Goal: Obtain resource: Download file/media

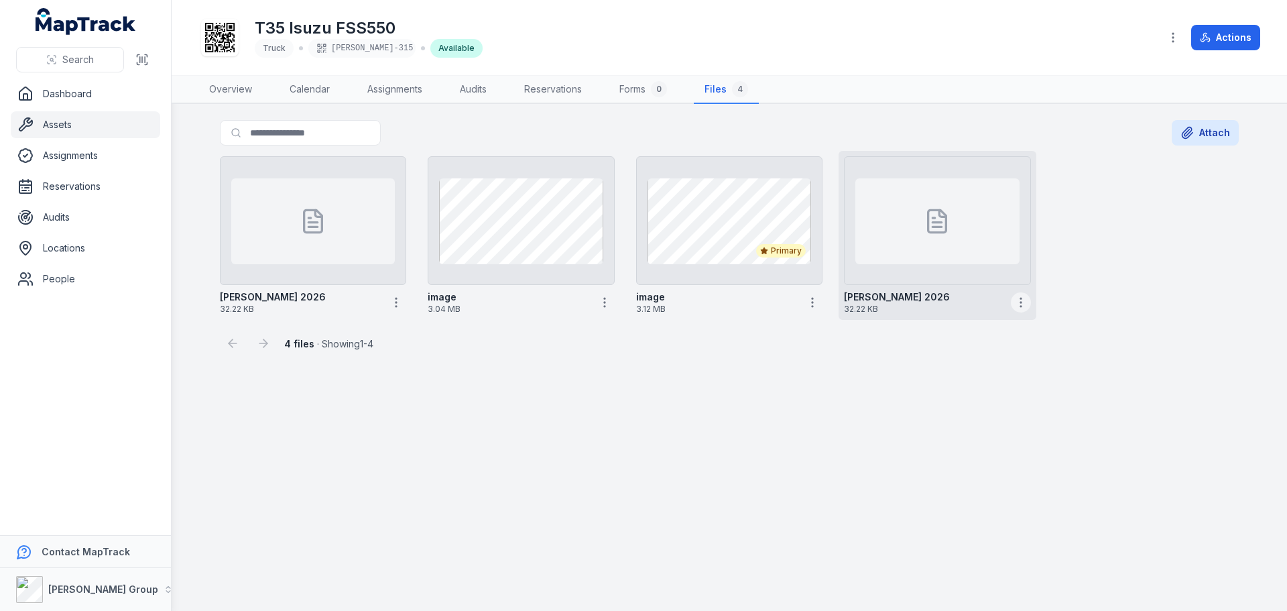
click at [1021, 298] on circle "button" at bounding box center [1021, 298] width 1 height 1
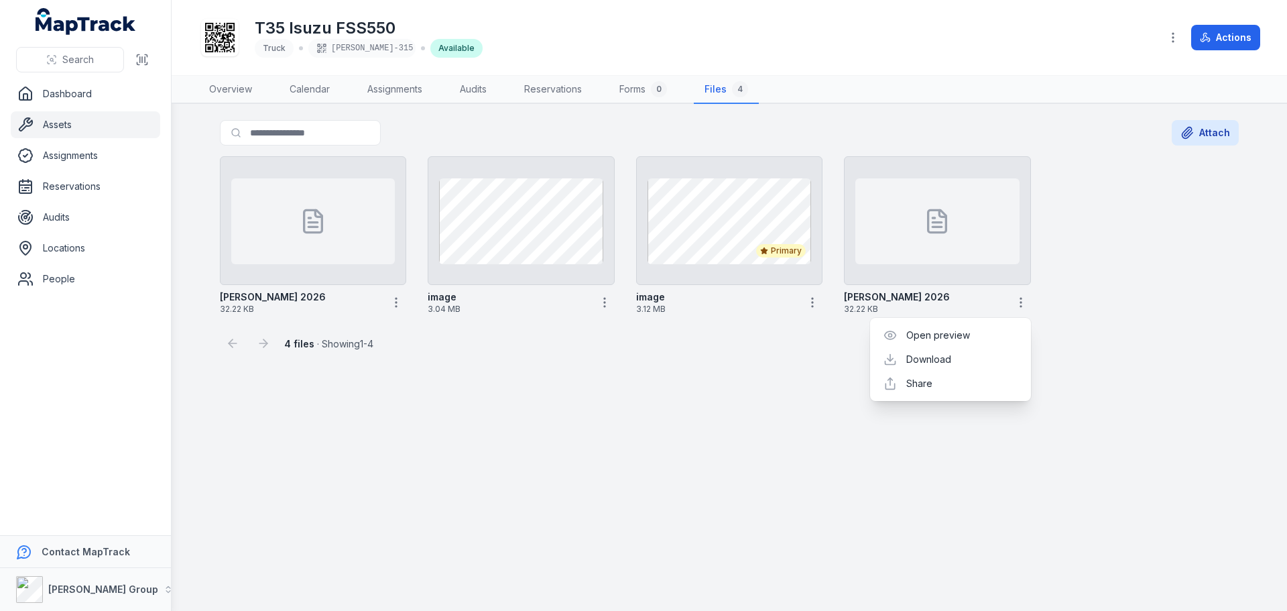
click at [1053, 330] on div "4 files · Showing 1 - 4" at bounding box center [729, 338] width 1019 height 36
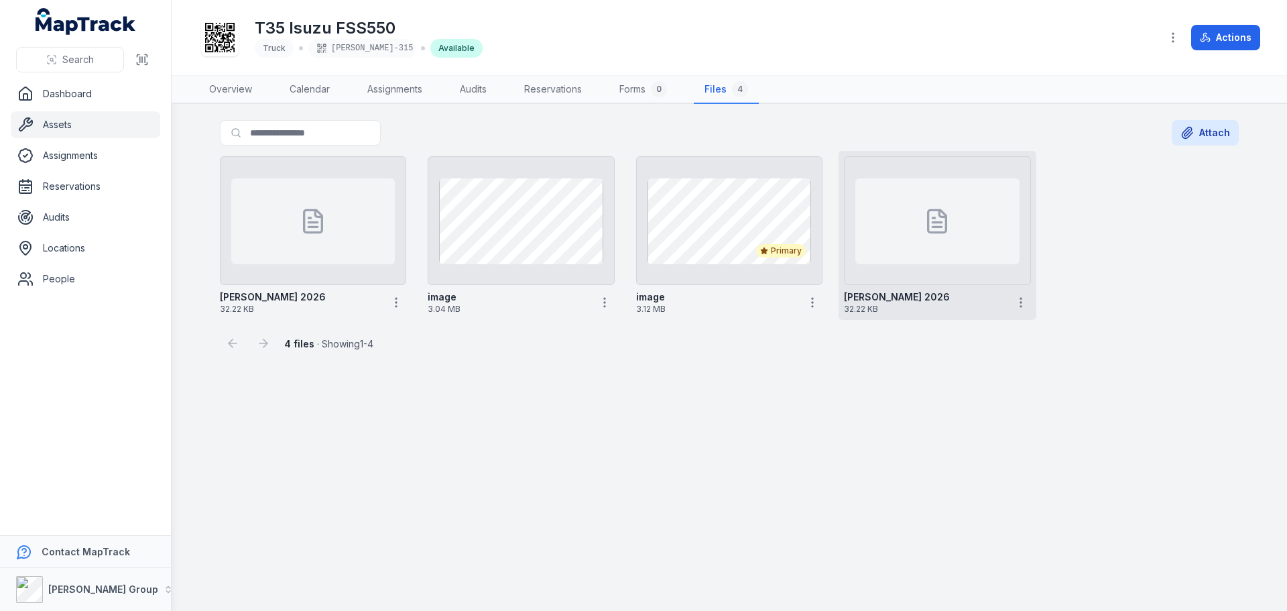
click at [964, 253] on div at bounding box center [938, 221] width 164 height 86
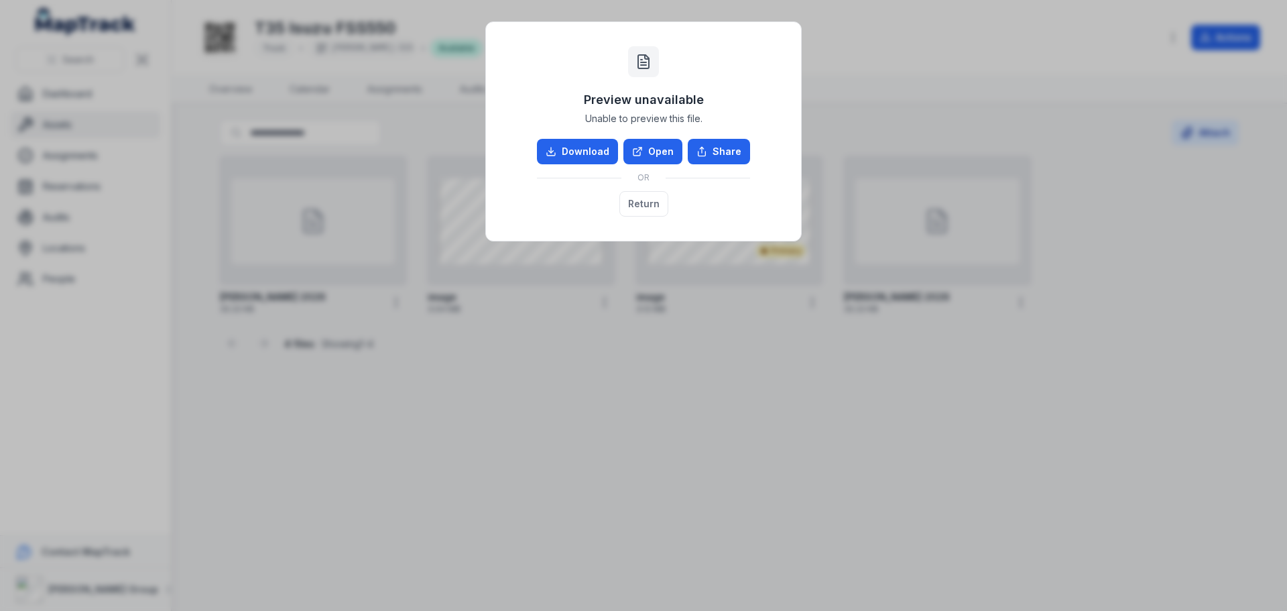
click at [760, 410] on div "Preview unavailable Unable to preview this file. Download Open Share OR Return" at bounding box center [643, 305] width 1287 height 611
click at [632, 200] on button "Return" at bounding box center [644, 203] width 49 height 25
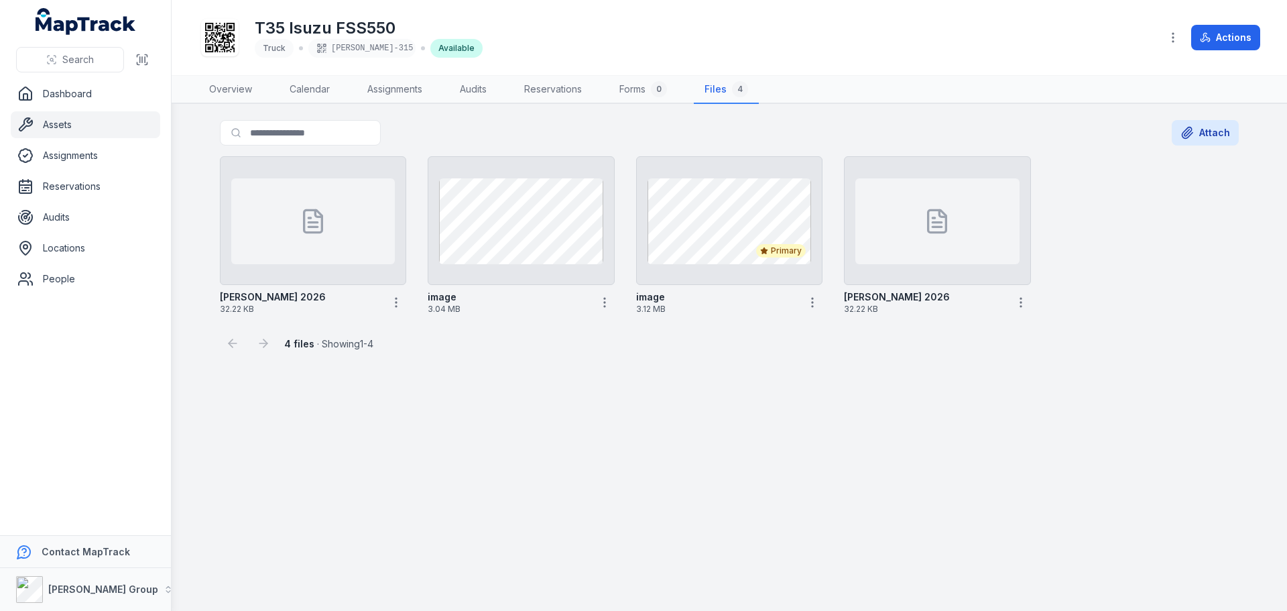
drag, startPoint x: 931, startPoint y: 253, endPoint x: 899, endPoint y: 419, distance: 168.7
click at [899, 419] on main "Search for files Attach [PERSON_NAME] 2026 32.22 KB image 3.04 MB Primary image…" at bounding box center [730, 357] width 1116 height 507
click at [391, 300] on icon "button" at bounding box center [396, 302] width 13 height 13
click at [627, 439] on main "Search for files Attach [PERSON_NAME] 2026 32.22 KB image 3.04 MB Primary image…" at bounding box center [730, 357] width 1116 height 507
click at [848, 246] on div at bounding box center [937, 220] width 186 height 129
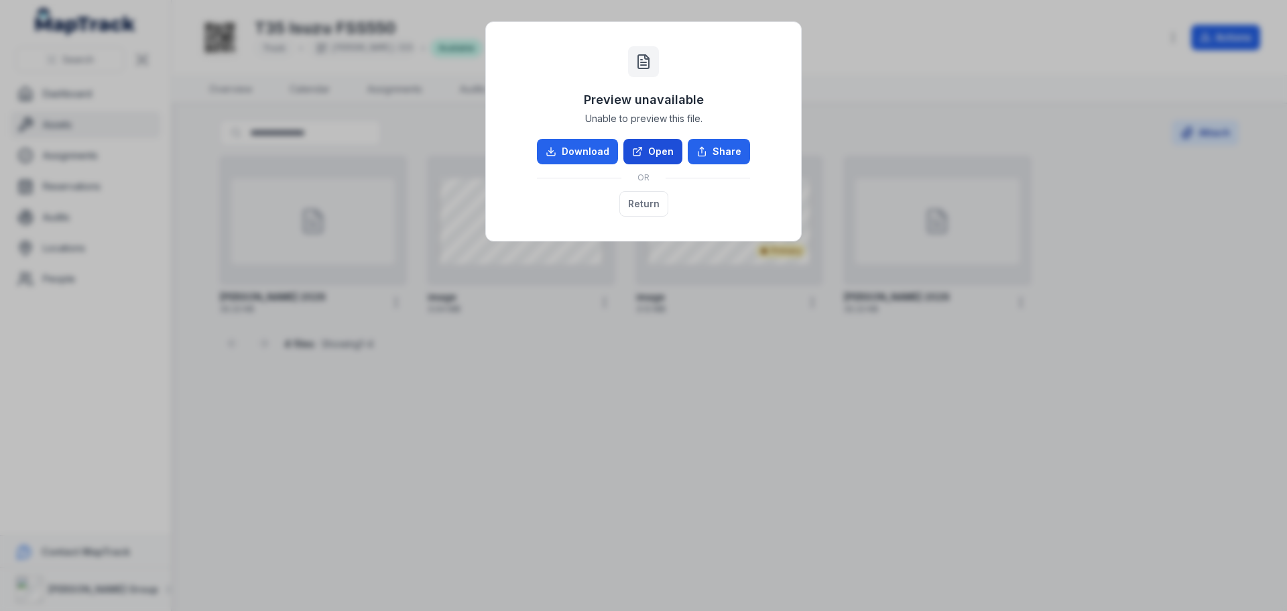
click at [651, 150] on link "Open" at bounding box center [653, 151] width 59 height 25
click at [635, 197] on button "Return" at bounding box center [644, 203] width 49 height 25
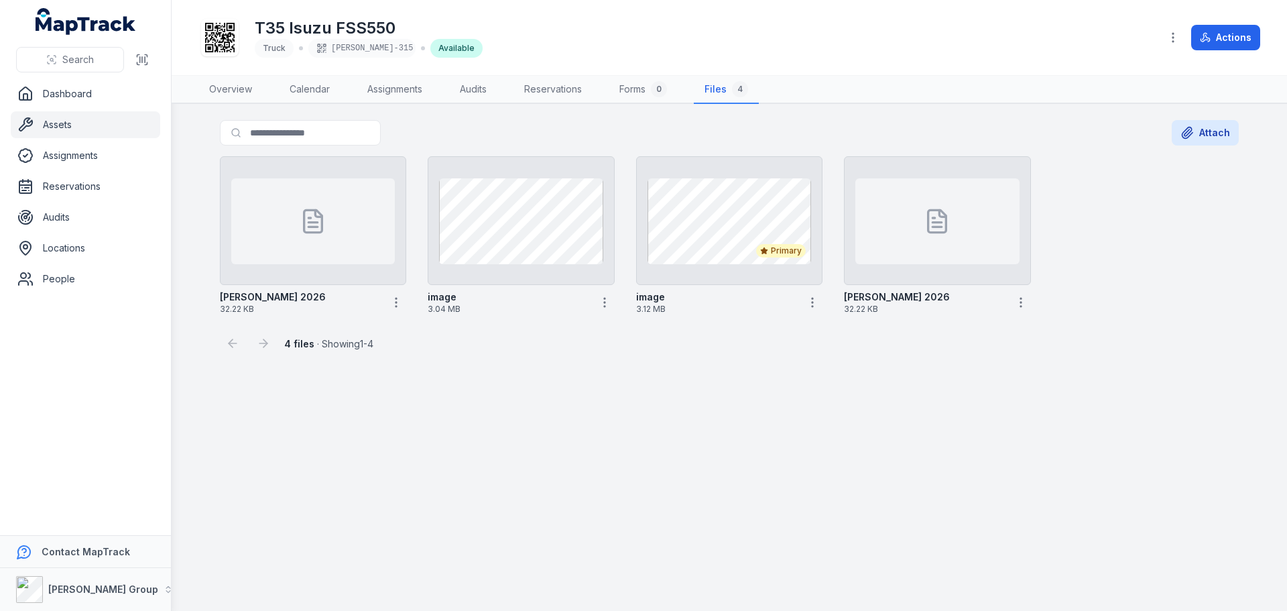
drag, startPoint x: 900, startPoint y: 260, endPoint x: 825, endPoint y: 528, distance: 277.9
click at [825, 528] on main "Search for files Attach [PERSON_NAME] 2026 32.22 KB image 3.04 MB Primary image…" at bounding box center [730, 357] width 1116 height 507
click at [909, 305] on span "32.22 KB" at bounding box center [924, 309] width 161 height 11
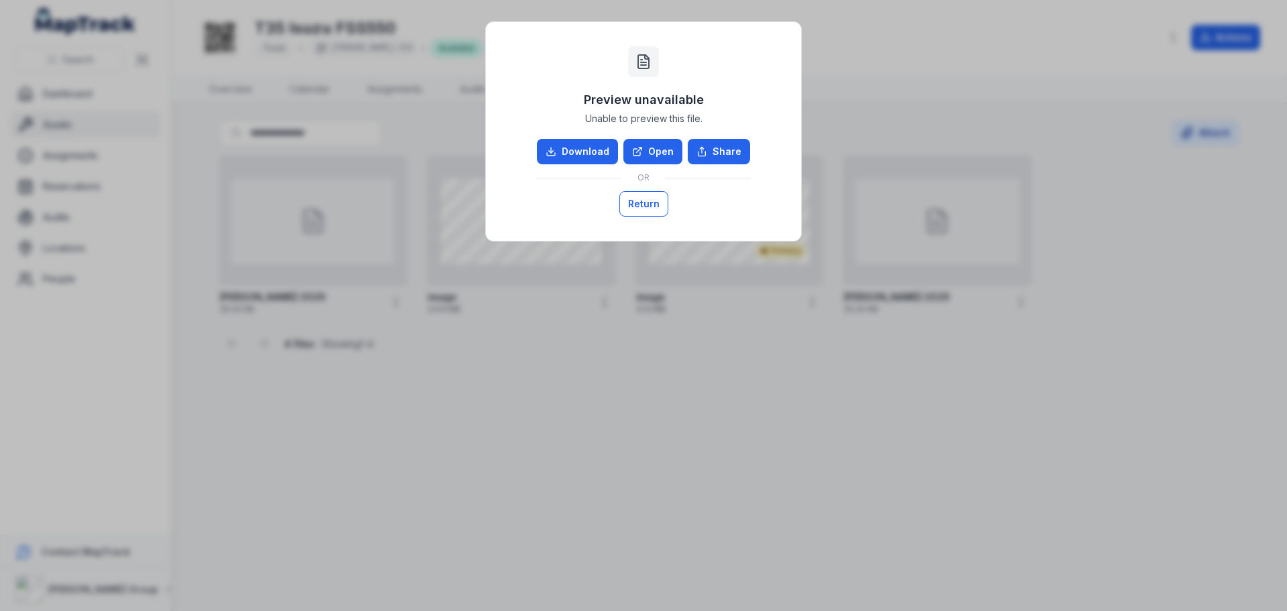
click at [652, 203] on button "Return" at bounding box center [644, 203] width 49 height 25
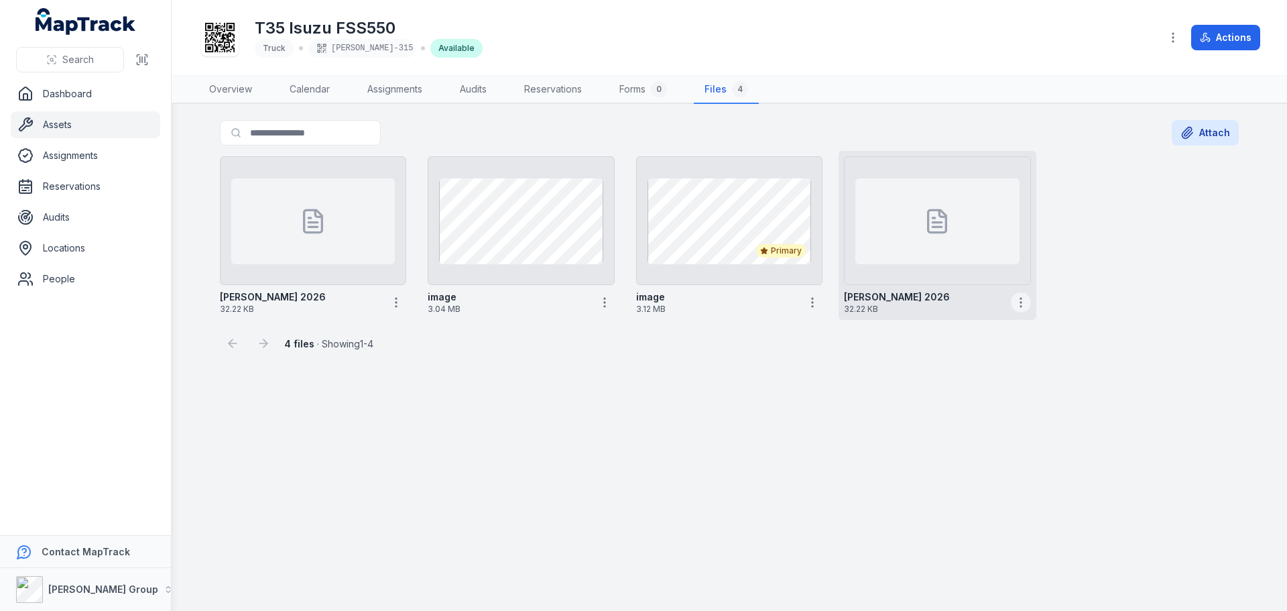
drag, startPoint x: 1025, startPoint y: 302, endPoint x: 1019, endPoint y: 306, distance: 7.5
click at [1019, 306] on icon "button" at bounding box center [1021, 302] width 13 height 13
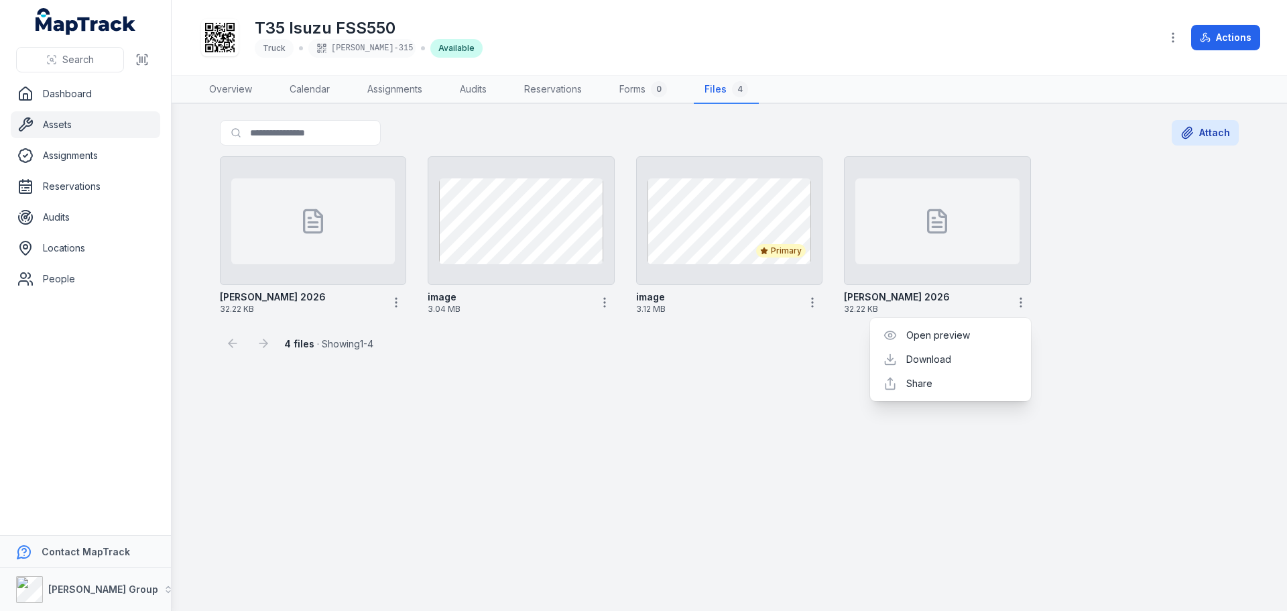
click at [651, 450] on main "Search for files Attach [PERSON_NAME] 2026 32.22 KB image 3.04 MB Primary image…" at bounding box center [730, 357] width 1116 height 507
click at [1170, 32] on icon "button" at bounding box center [1173, 37] width 13 height 13
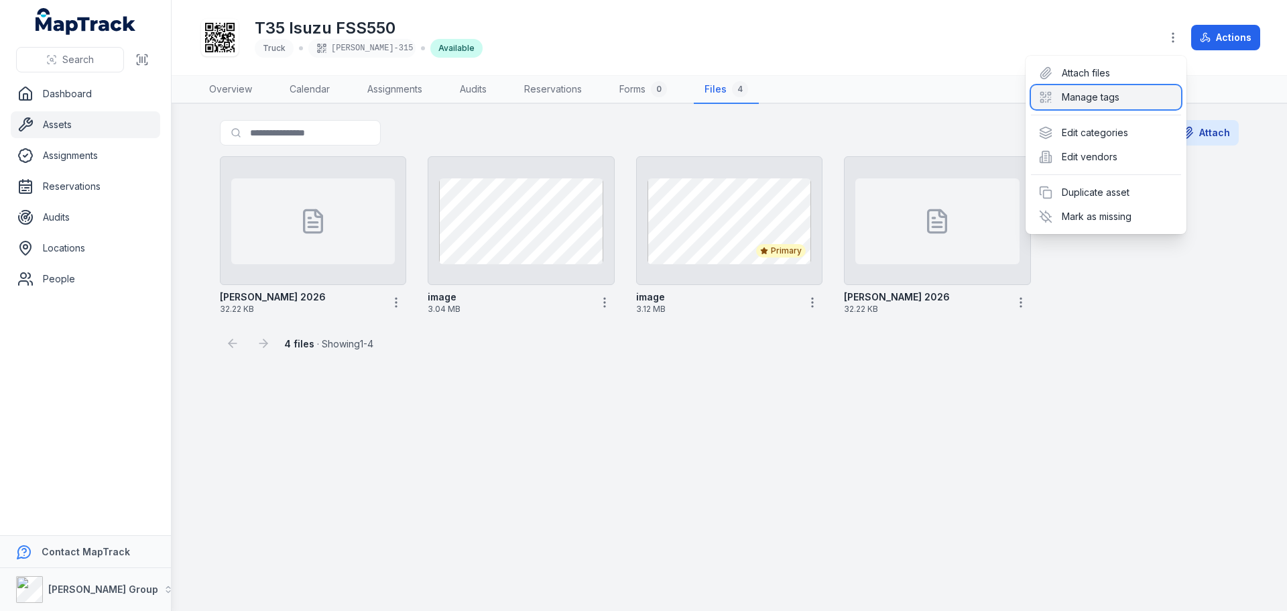
click at [1104, 94] on div "Manage tags" at bounding box center [1106, 97] width 150 height 24
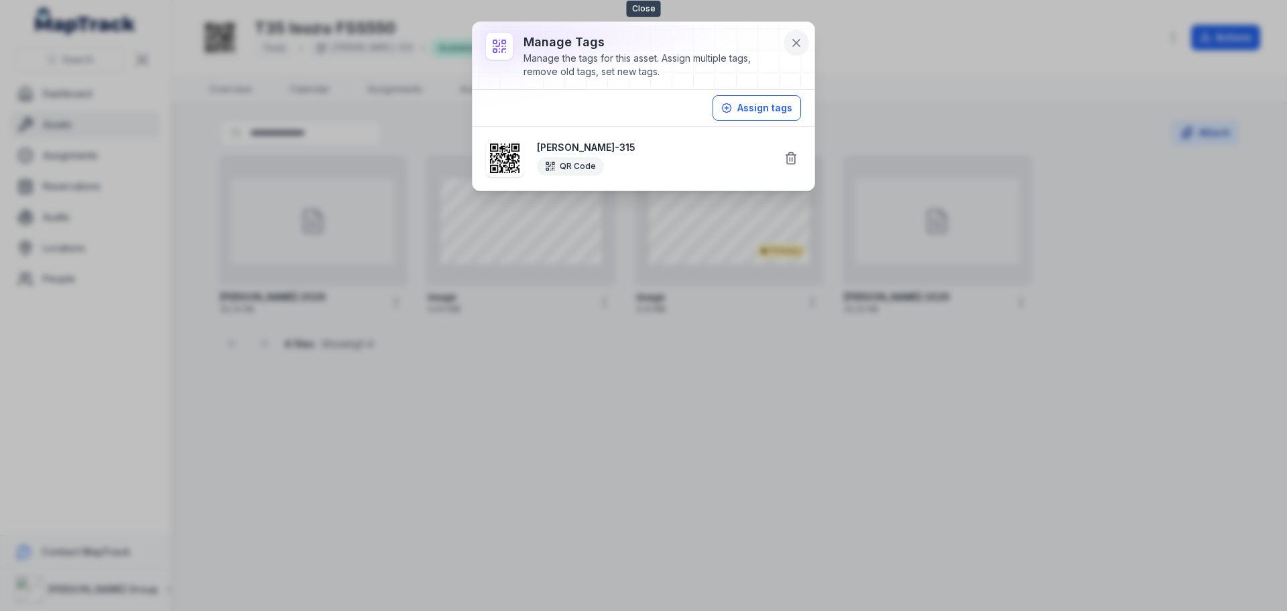
click at [795, 40] on icon at bounding box center [796, 42] width 13 height 13
